Goal: Register for event/course

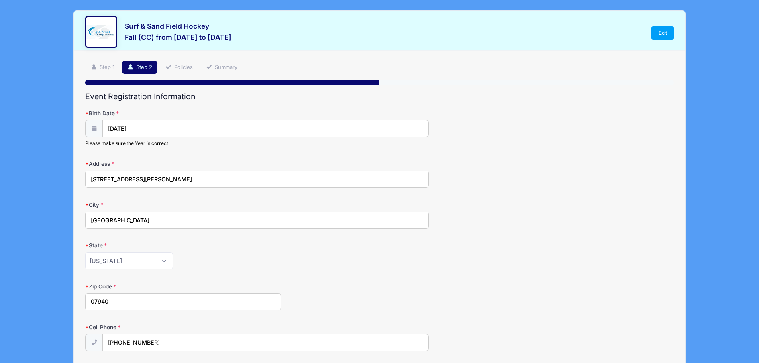
select select "NJ"
select select "Midfielder"
select select "3"
select select "U-14"
select select "CCHC Fire U14"
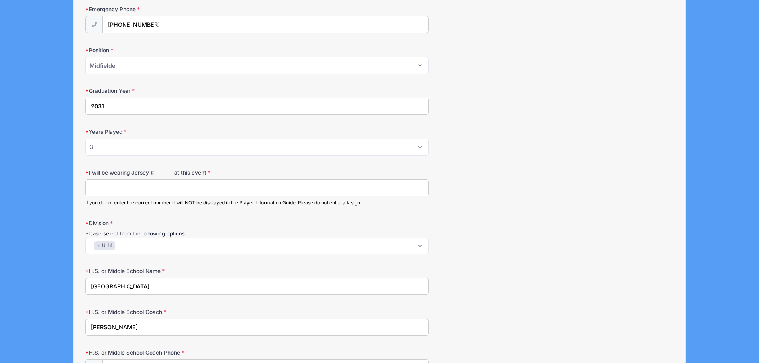
scroll to position [1, 0]
type input "102"
click at [545, 197] on div "I will be wearing Jersey # _______ at this event 102 If you do not enter the co…" at bounding box center [379, 187] width 588 height 37
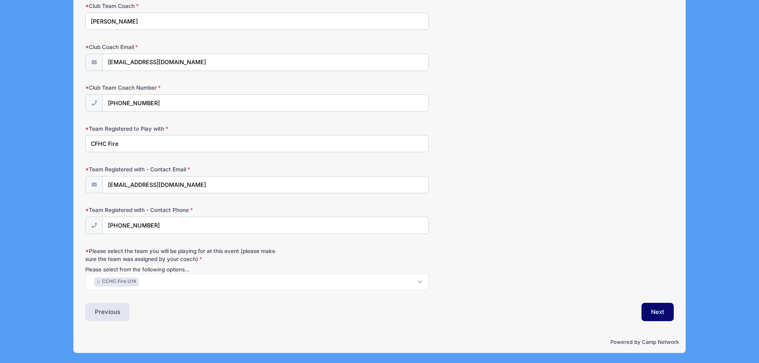
scroll to position [828, 0]
click at [661, 311] on button "Next" at bounding box center [657, 311] width 32 height 18
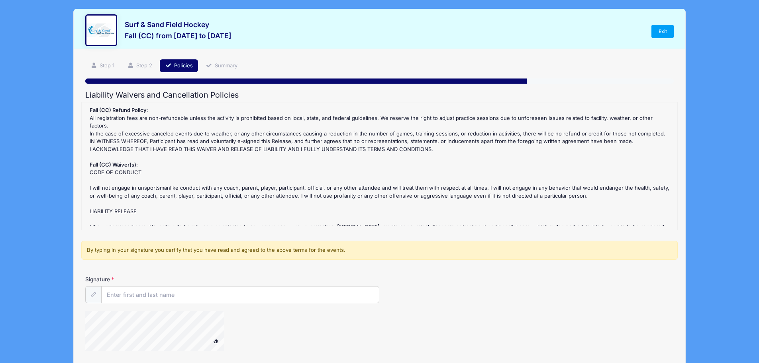
scroll to position [0, 0]
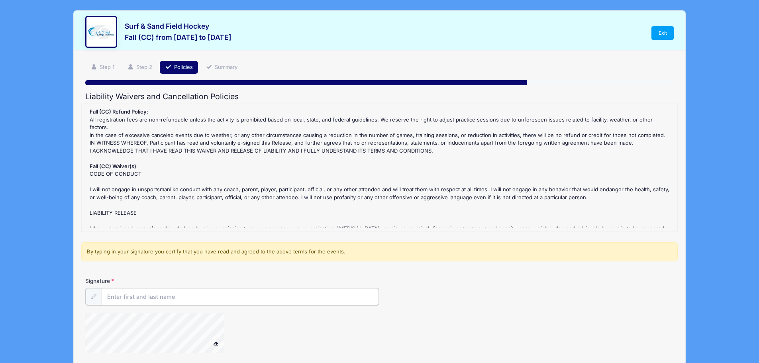
click at [174, 297] on input "Signature" at bounding box center [241, 296] width 278 height 17
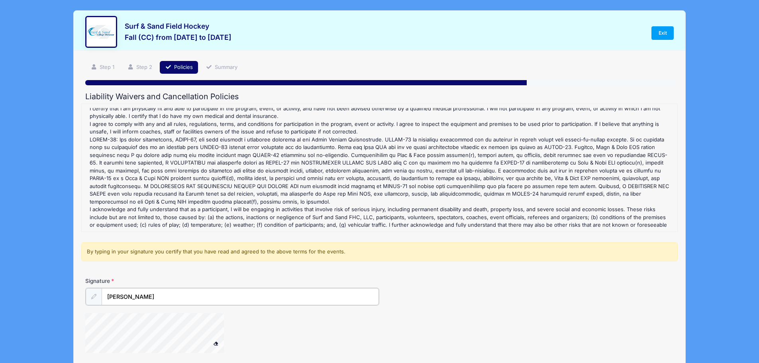
scroll to position [300, 0]
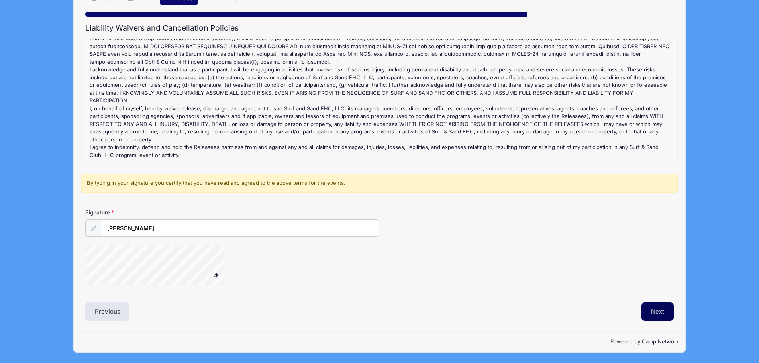
type input "[PERSON_NAME]"
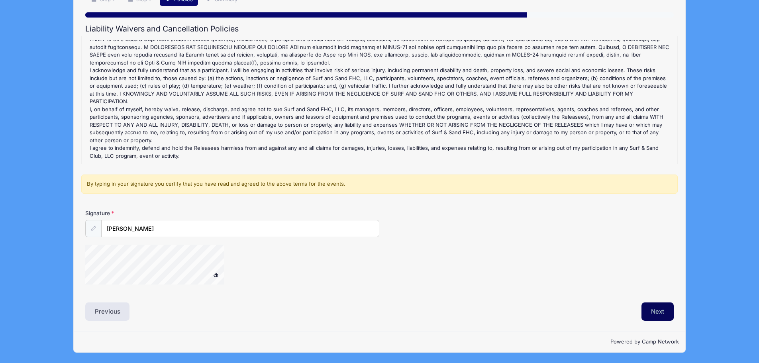
scroll to position [68, 0]
click at [647, 310] on button "Next" at bounding box center [657, 311] width 32 height 18
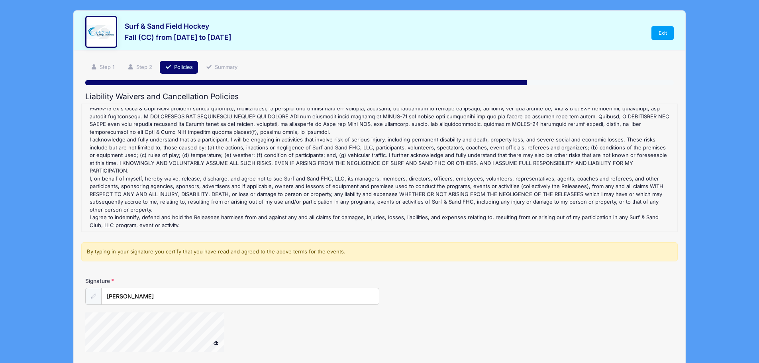
scroll to position [300, 0]
click at [192, 204] on div "Fall (CC) Refund Policy : All registration fees are non-refundable unless the a…" at bounding box center [380, 168] width 588 height 120
click at [215, 343] on span at bounding box center [216, 342] width 6 height 4
click at [214, 342] on span at bounding box center [216, 342] width 6 height 4
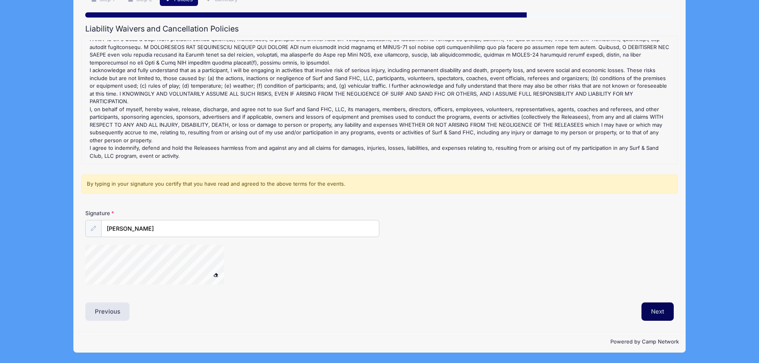
click at [644, 311] on button "Next" at bounding box center [657, 311] width 32 height 18
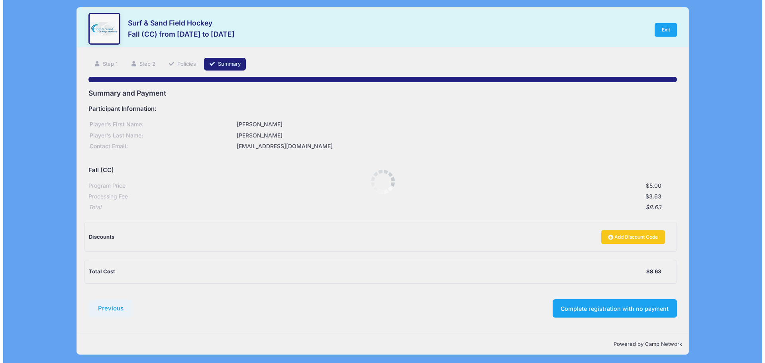
scroll to position [0, 0]
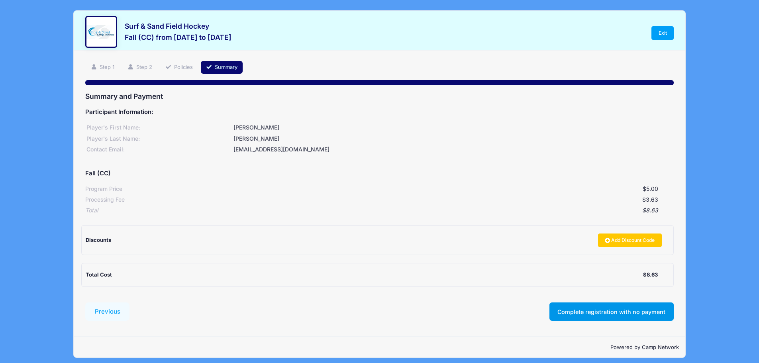
click at [608, 314] on button "Complete registration with no payment" at bounding box center [611, 311] width 124 height 18
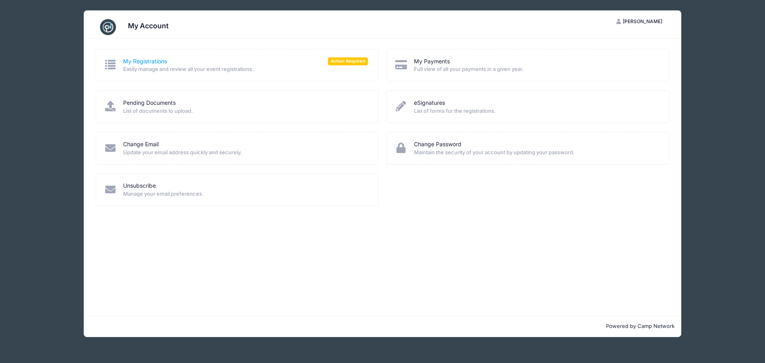
click at [156, 62] on link "My Registrations" at bounding box center [145, 61] width 44 height 8
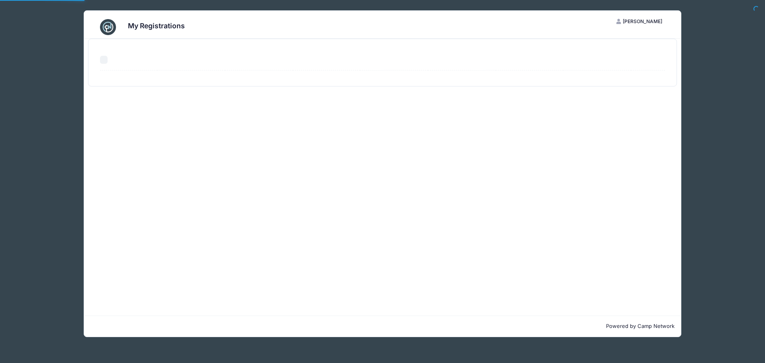
select select "50"
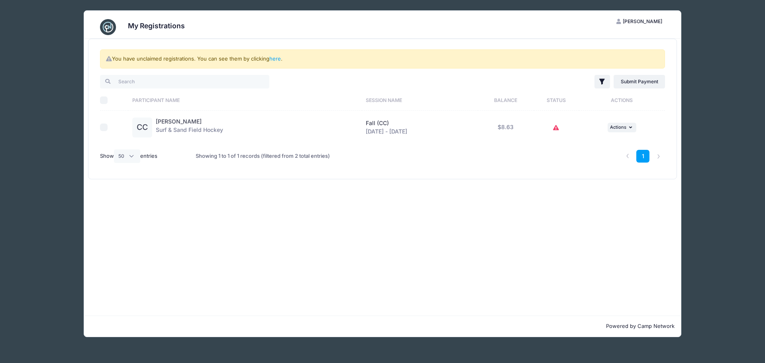
click at [559, 128] on icon at bounding box center [556, 128] width 6 height 0
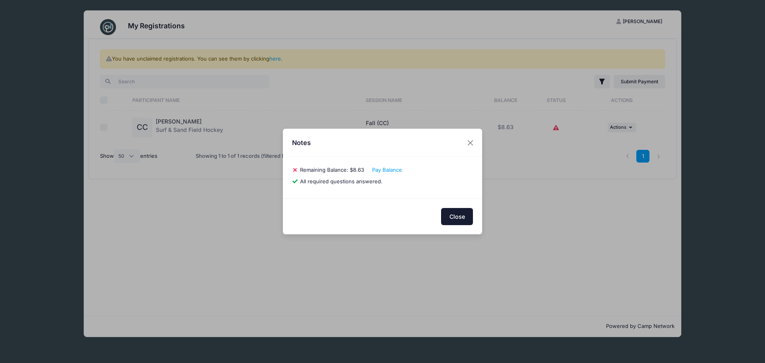
click at [457, 219] on button "Close" at bounding box center [457, 216] width 32 height 17
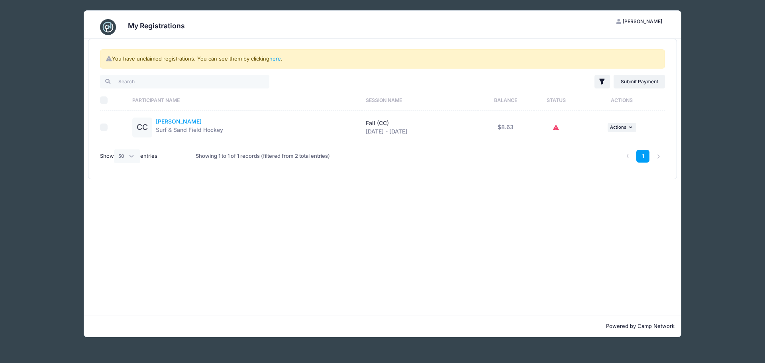
click at [172, 124] on link "Claire Curey" at bounding box center [179, 121] width 46 height 7
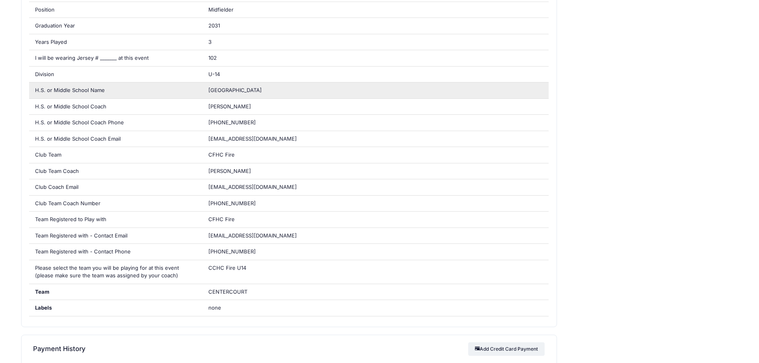
scroll to position [359, 0]
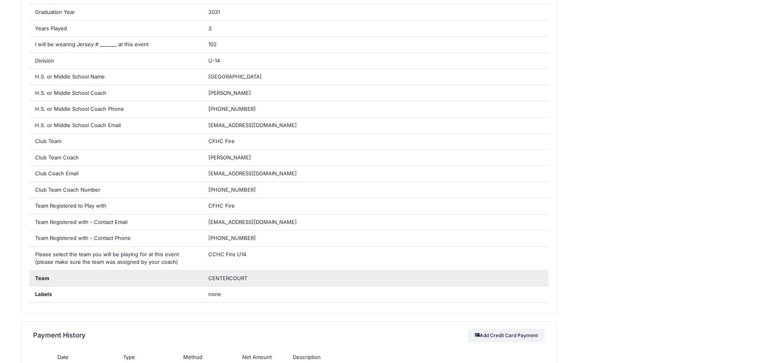
click at [247, 278] on span "CENTERCOURT" at bounding box center [258, 278] width 100 height 8
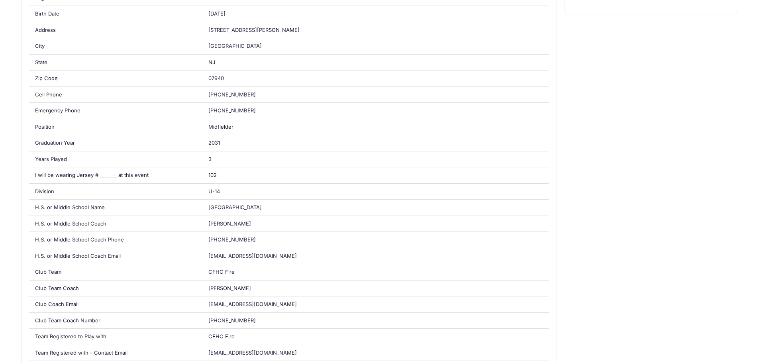
scroll to position [0, 0]
